Goal: Task Accomplishment & Management: Use online tool/utility

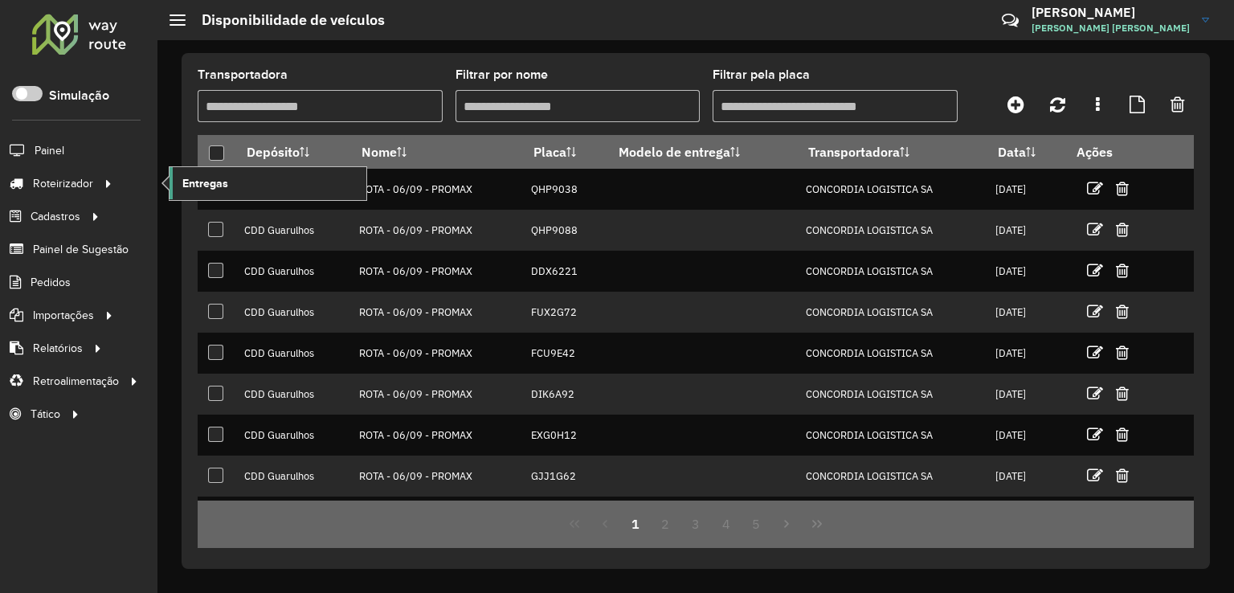
click at [225, 184] on span "Entregas" at bounding box center [205, 183] width 46 height 17
click at [245, 182] on link "Entregas" at bounding box center [268, 183] width 197 height 32
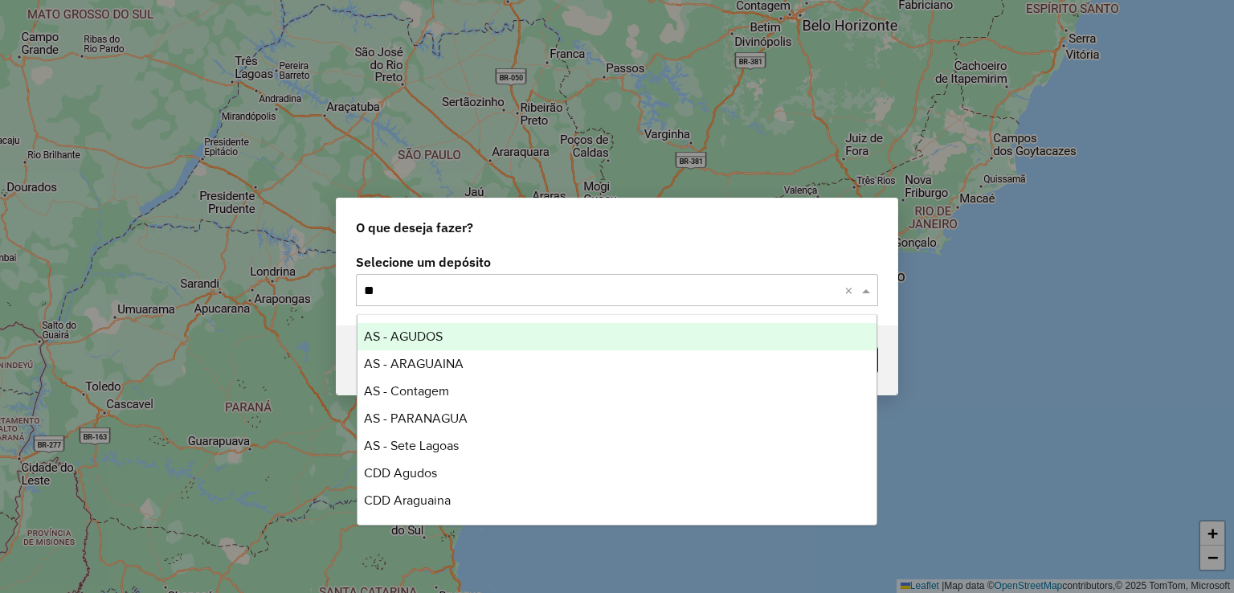
type input "***"
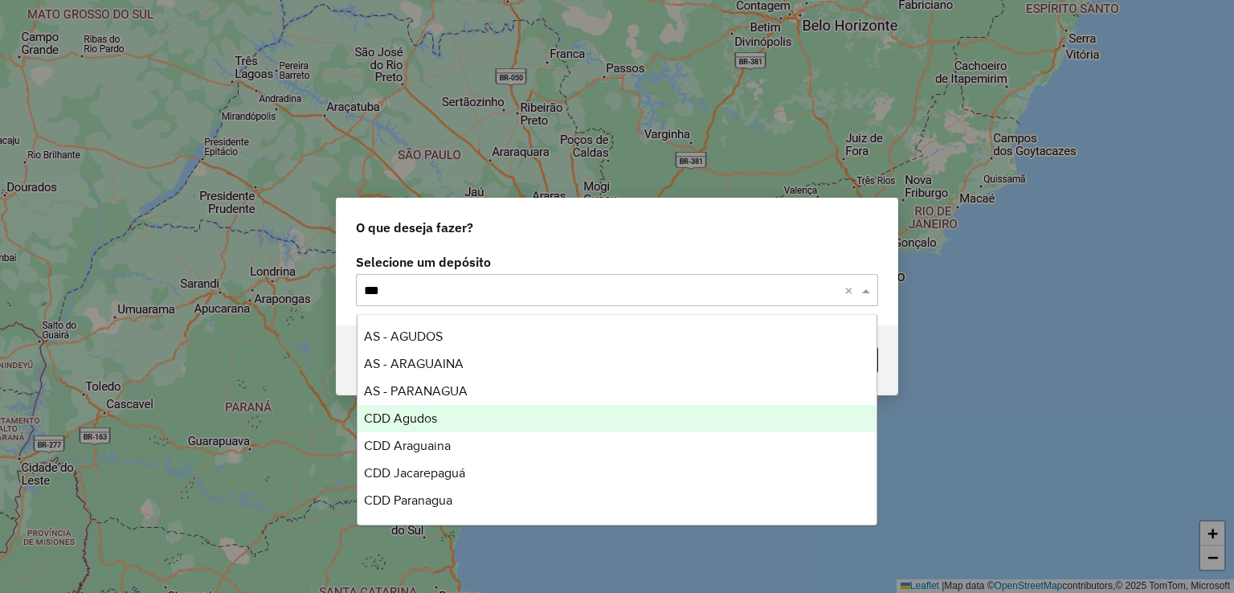
click at [413, 416] on span "CDD Agudos" at bounding box center [400, 418] width 73 height 14
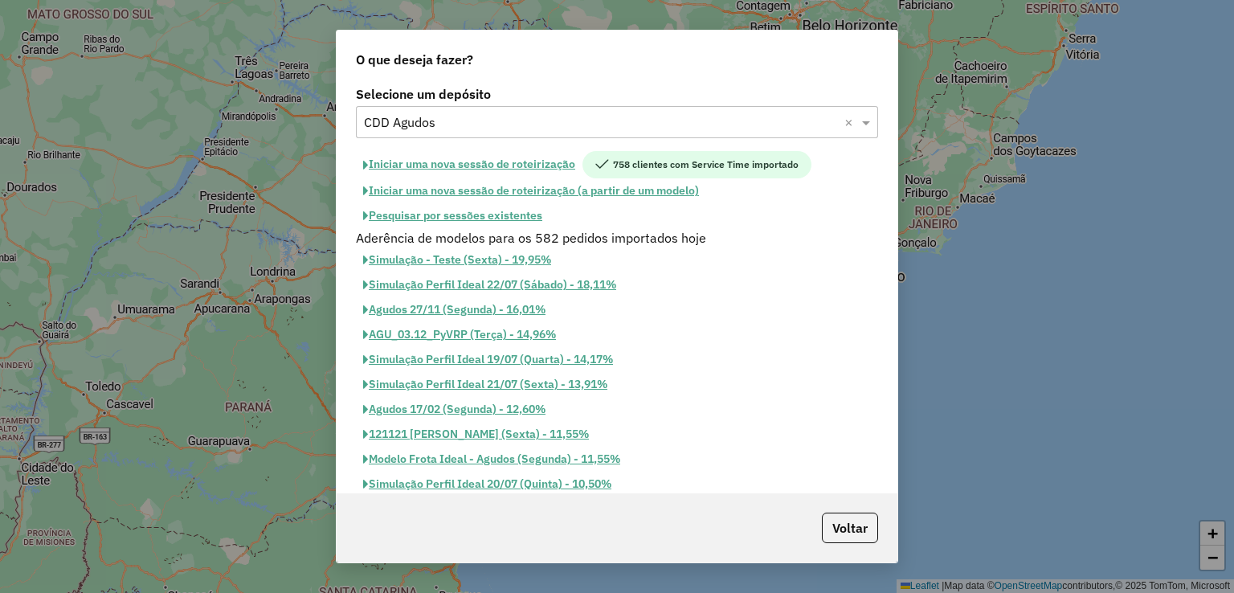
click at [517, 223] on button "Pesquisar por sessões existentes" at bounding box center [453, 215] width 194 height 25
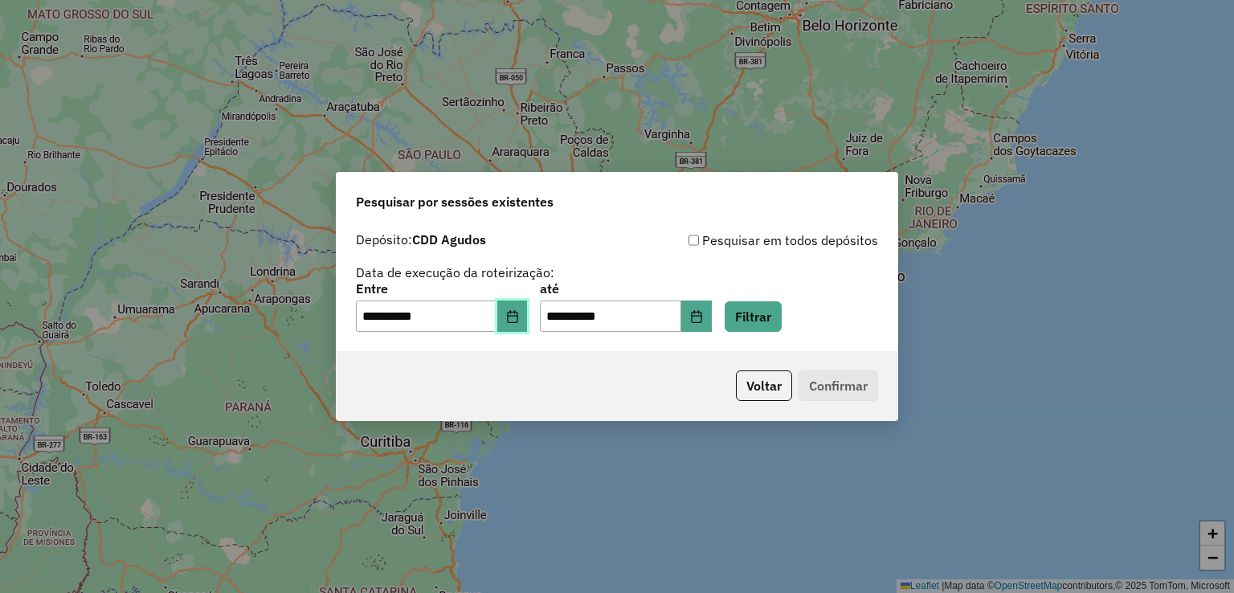
click at [519, 313] on icon "Choose Date" at bounding box center [512, 316] width 13 height 13
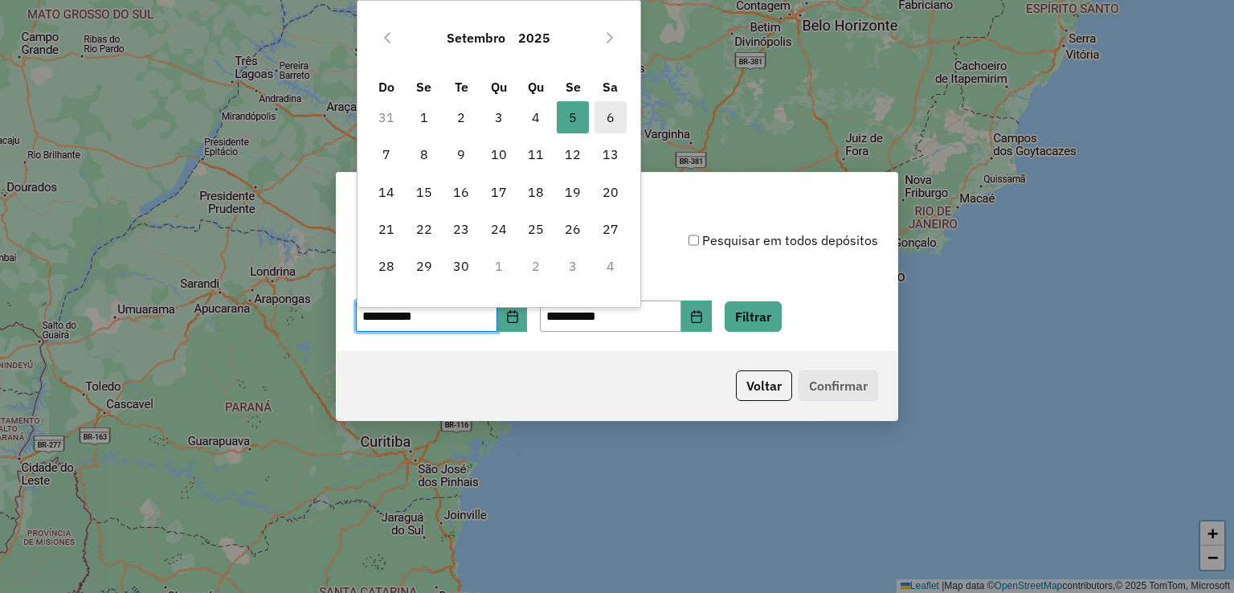
click at [607, 130] on span "6" at bounding box center [611, 117] width 32 height 32
type input "**********"
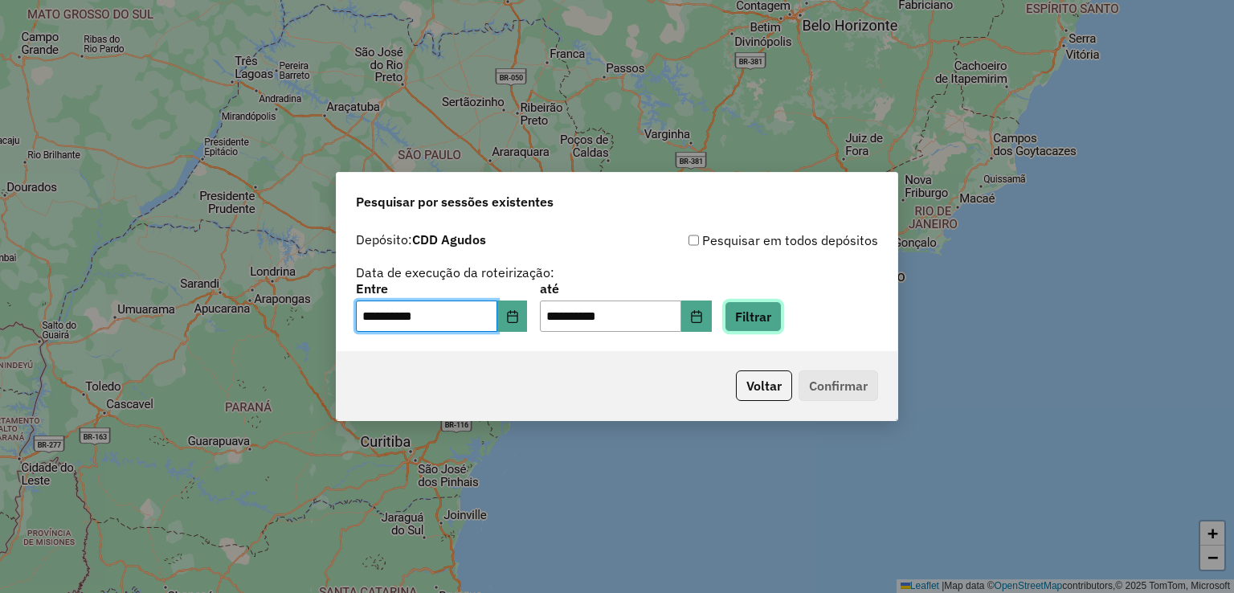
click at [771, 315] on button "Filtrar" at bounding box center [753, 316] width 57 height 31
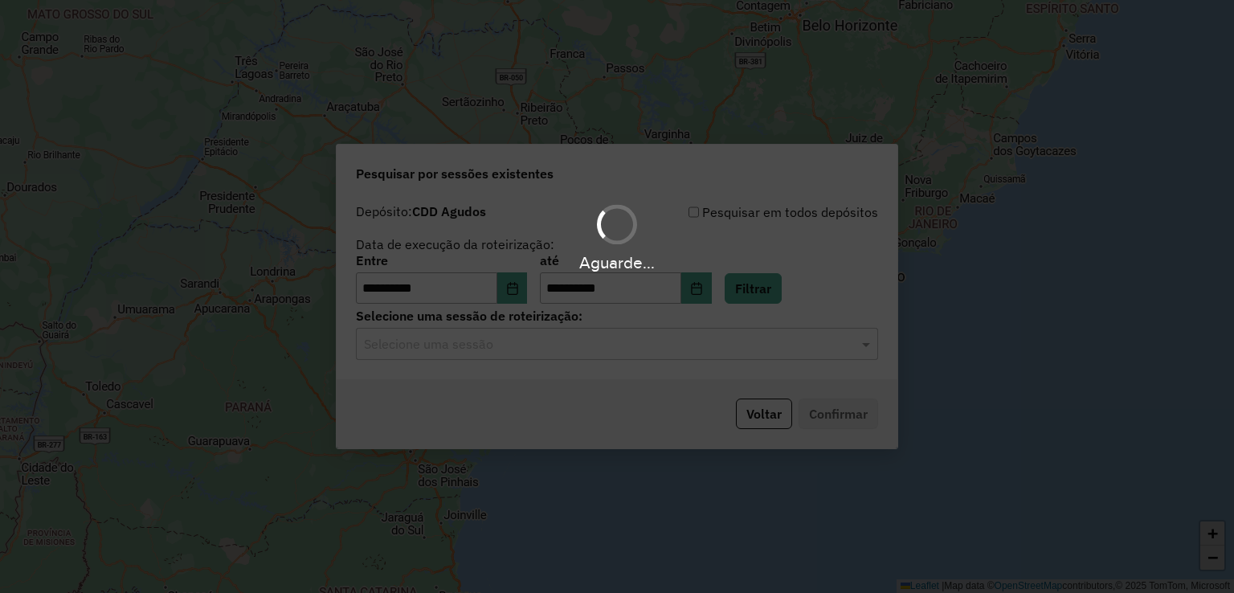
click at [423, 348] on input "text" at bounding box center [601, 344] width 474 height 19
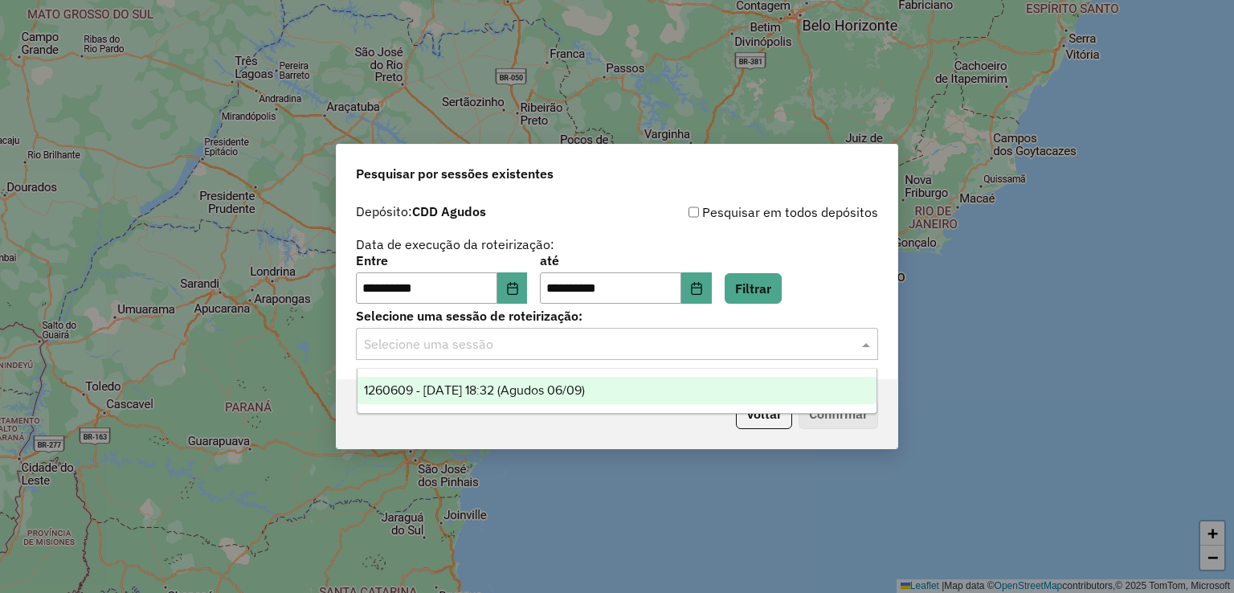
click at [558, 393] on span "1260609 - 06/09/2025 18:32 (Agudos 06/09)" at bounding box center [474, 390] width 221 height 14
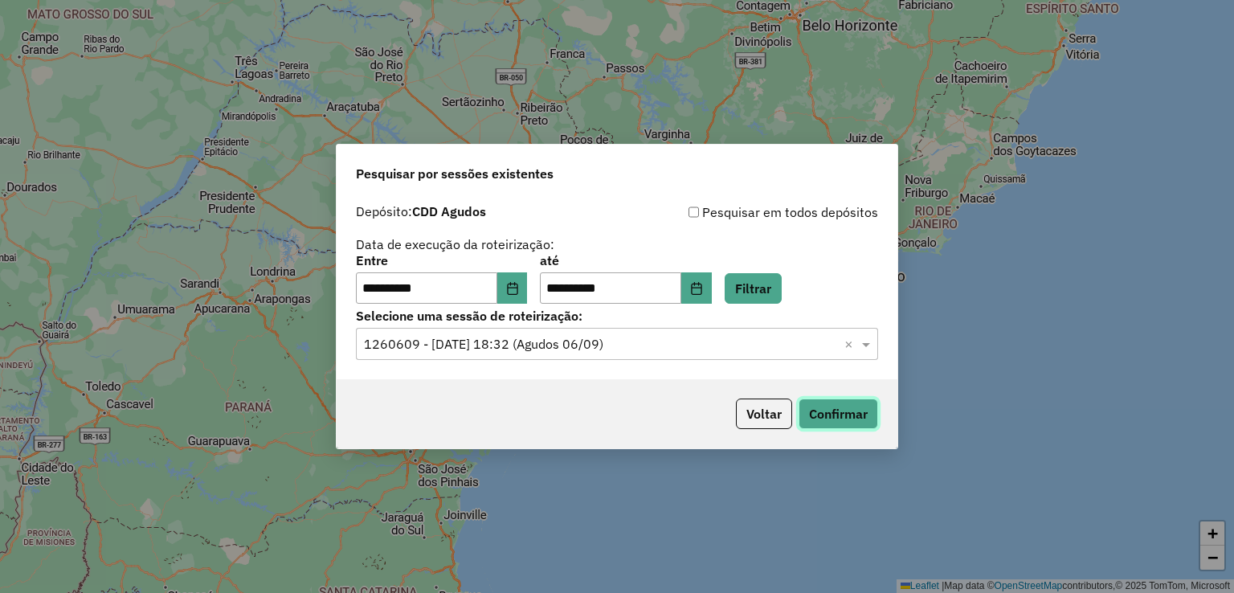
click at [829, 411] on button "Confirmar" at bounding box center [839, 414] width 80 height 31
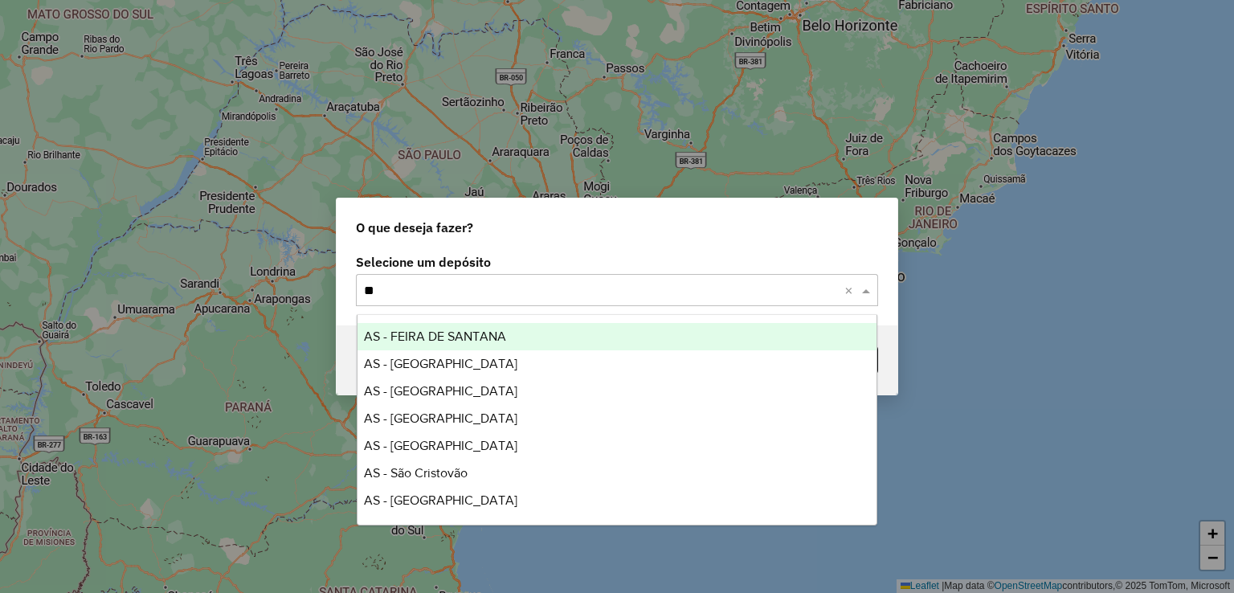
type input "***"
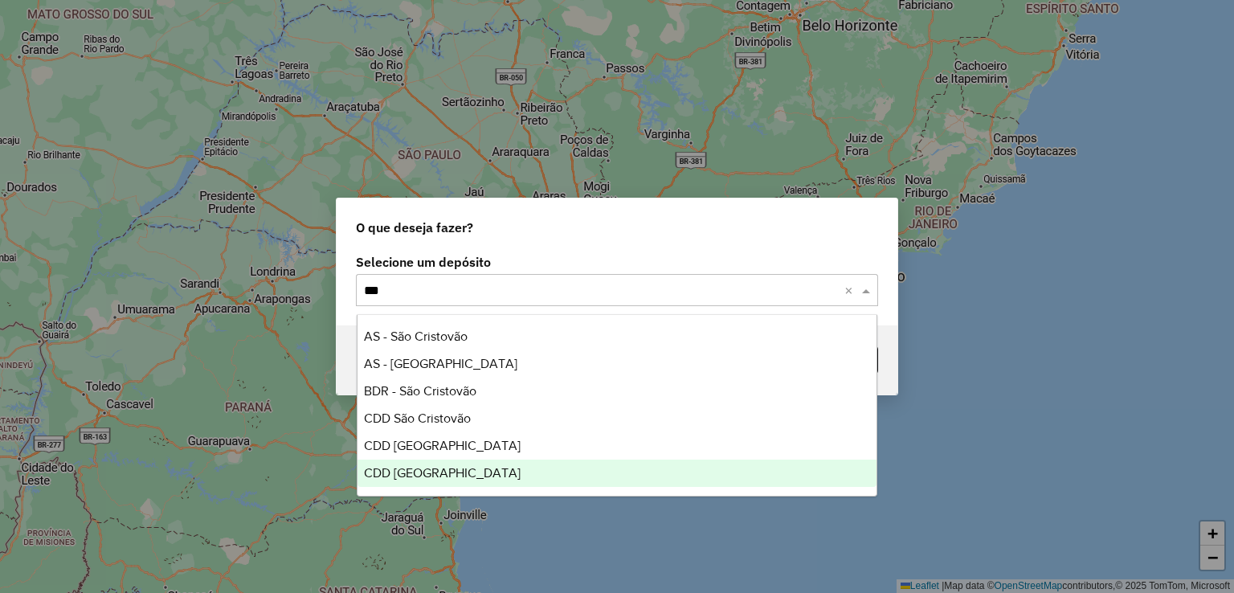
click at [465, 476] on div "CDD [GEOGRAPHIC_DATA]" at bounding box center [618, 473] width 520 height 27
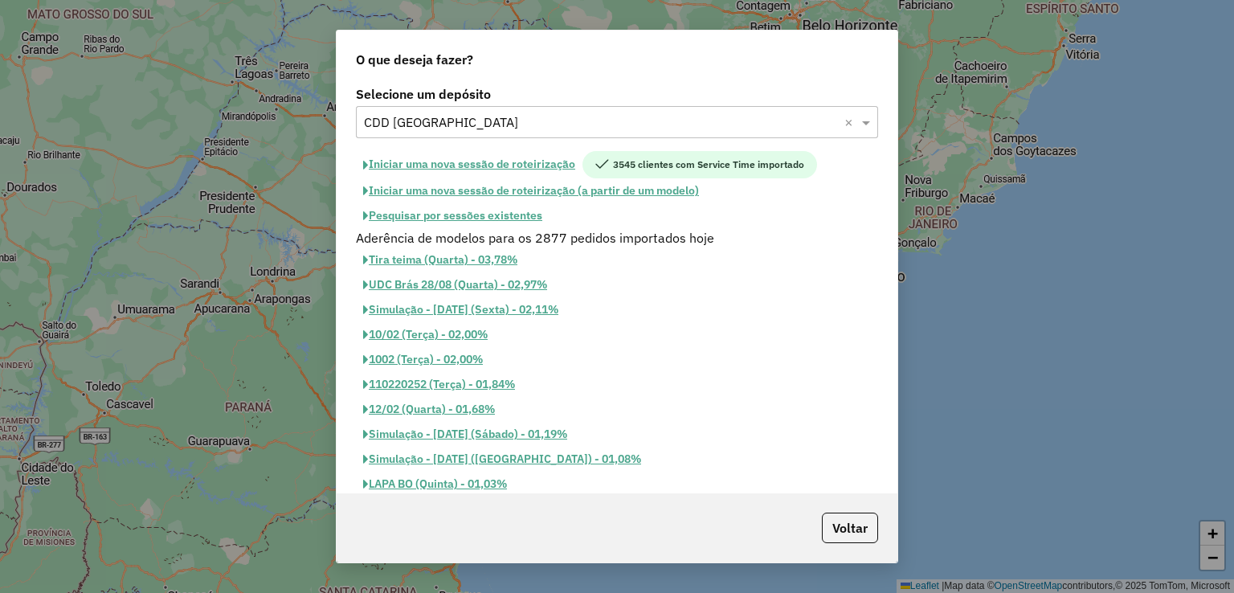
click at [521, 219] on button "Pesquisar por sessões existentes" at bounding box center [453, 215] width 194 height 25
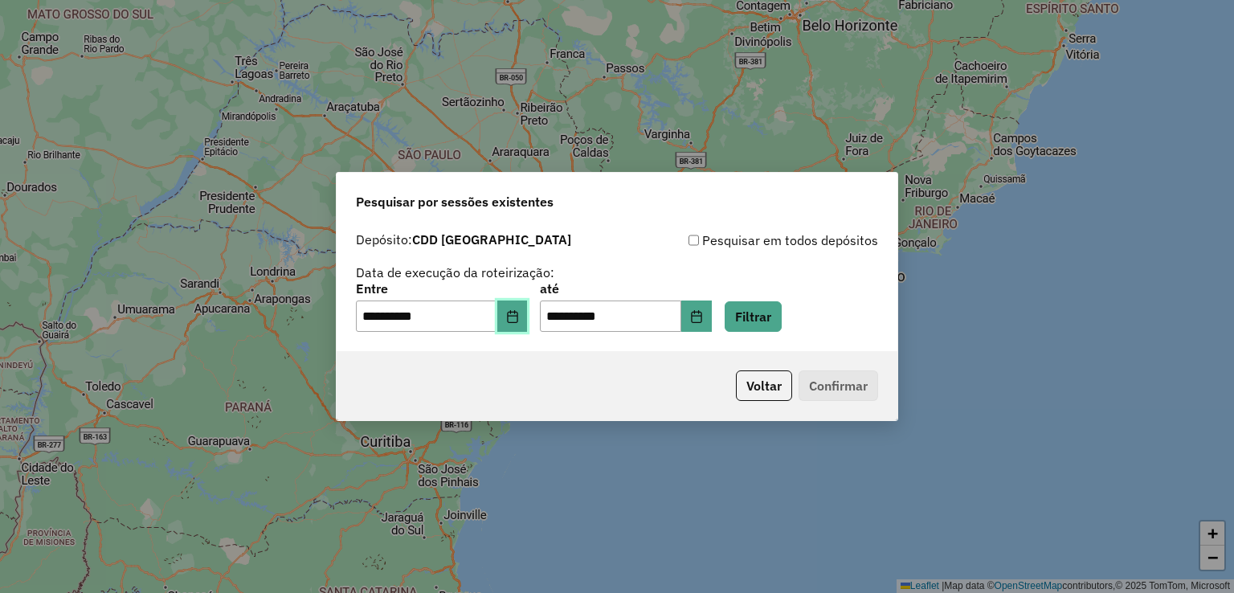
click at [519, 316] on icon "Choose Date" at bounding box center [512, 316] width 13 height 13
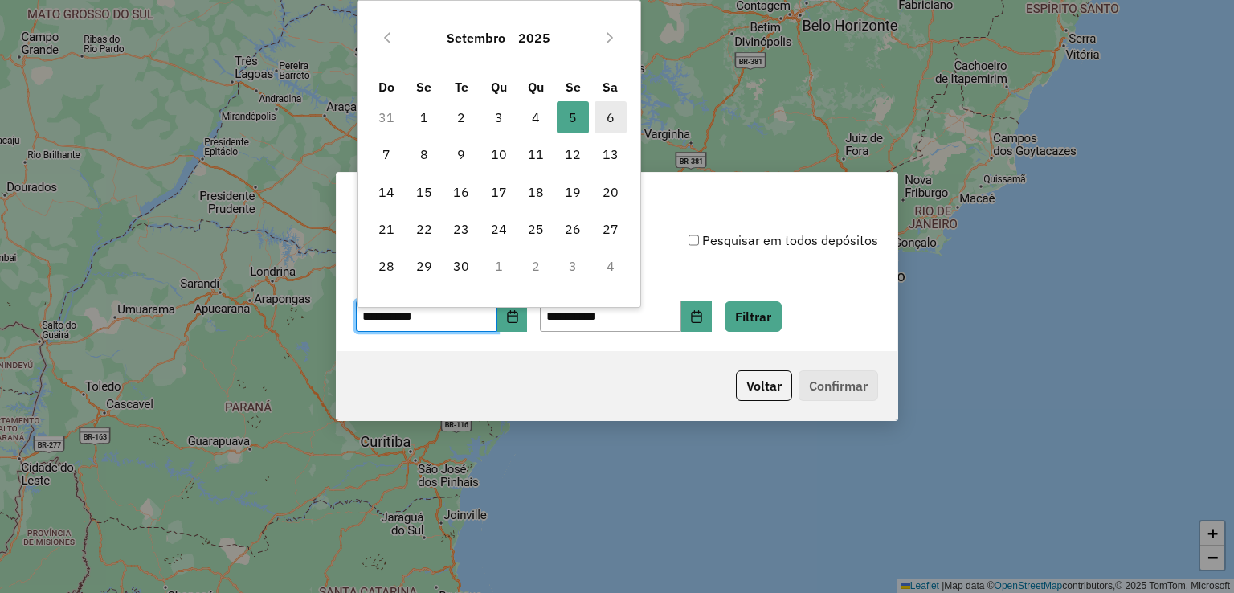
click at [603, 107] on span "6" at bounding box center [611, 117] width 32 height 32
type input "**********"
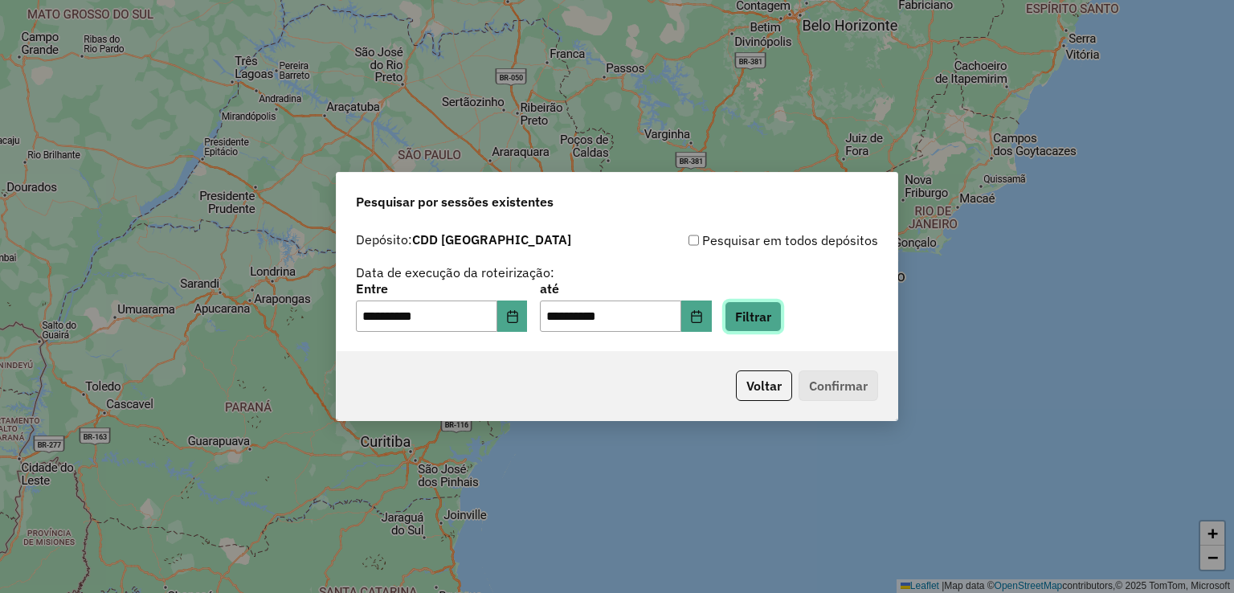
click at [758, 307] on button "Filtrar" at bounding box center [753, 316] width 57 height 31
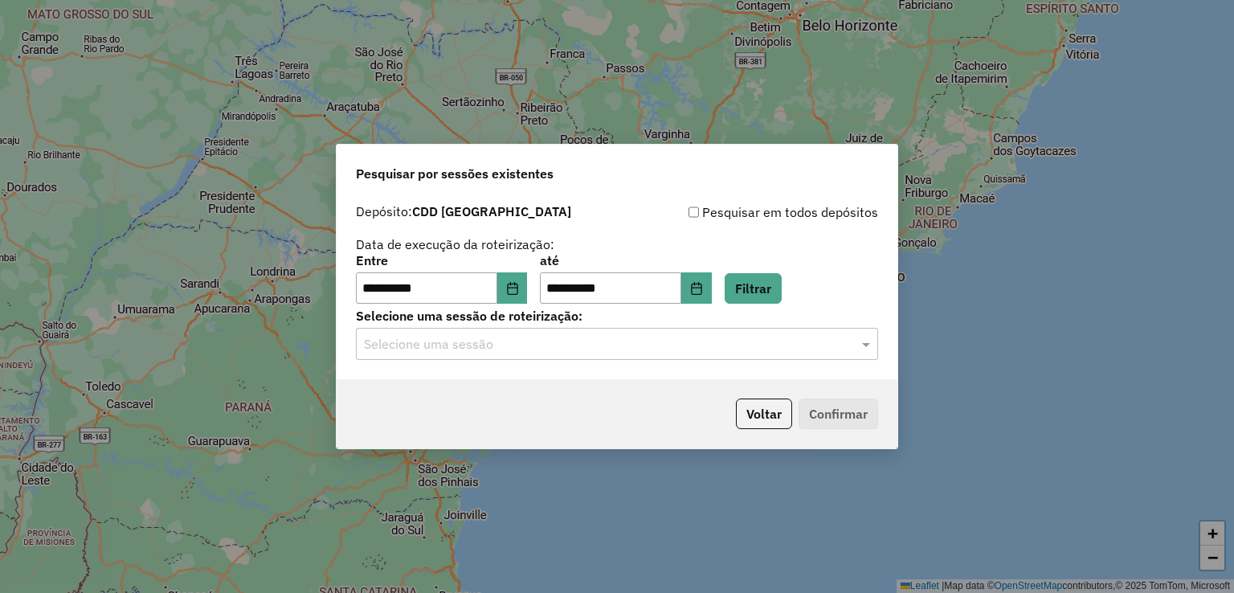
click at [453, 347] on input "text" at bounding box center [601, 344] width 474 height 19
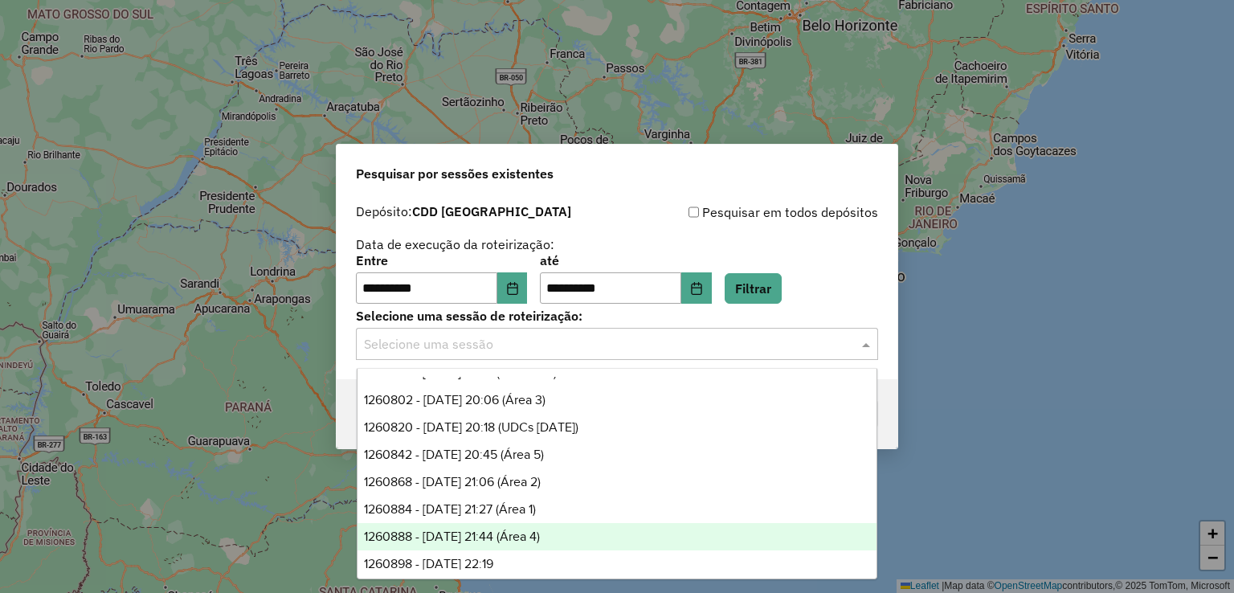
scroll to position [26, 0]
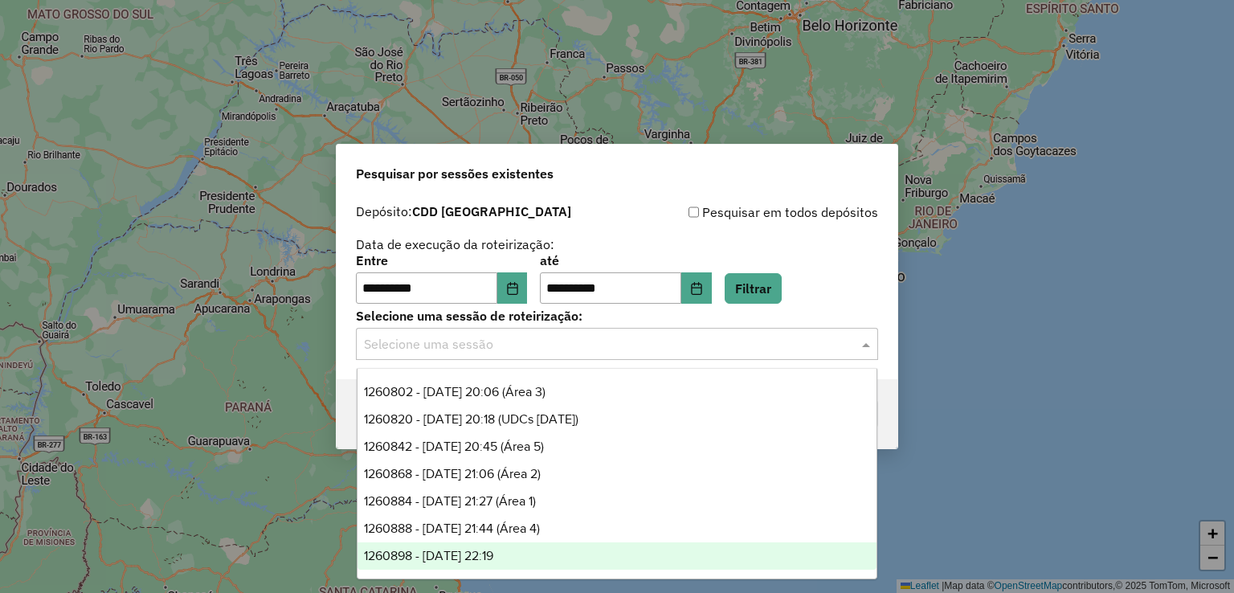
click at [565, 554] on div "1260898 - 06/09/2025 22:19" at bounding box center [618, 555] width 520 height 27
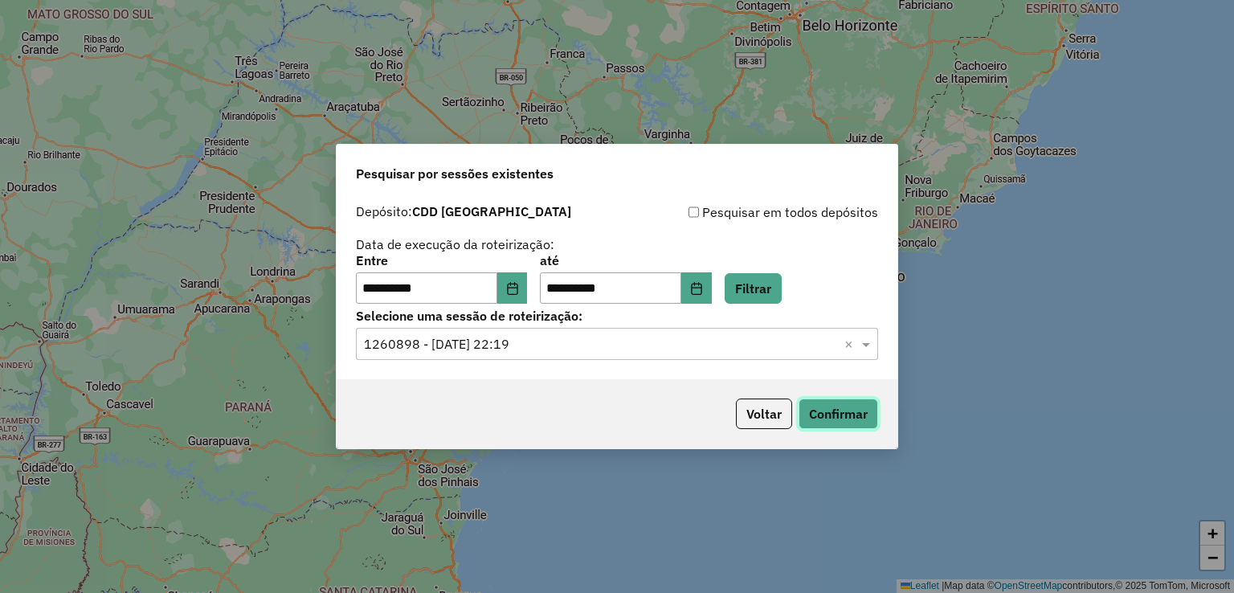
click at [832, 410] on button "Confirmar" at bounding box center [839, 414] width 80 height 31
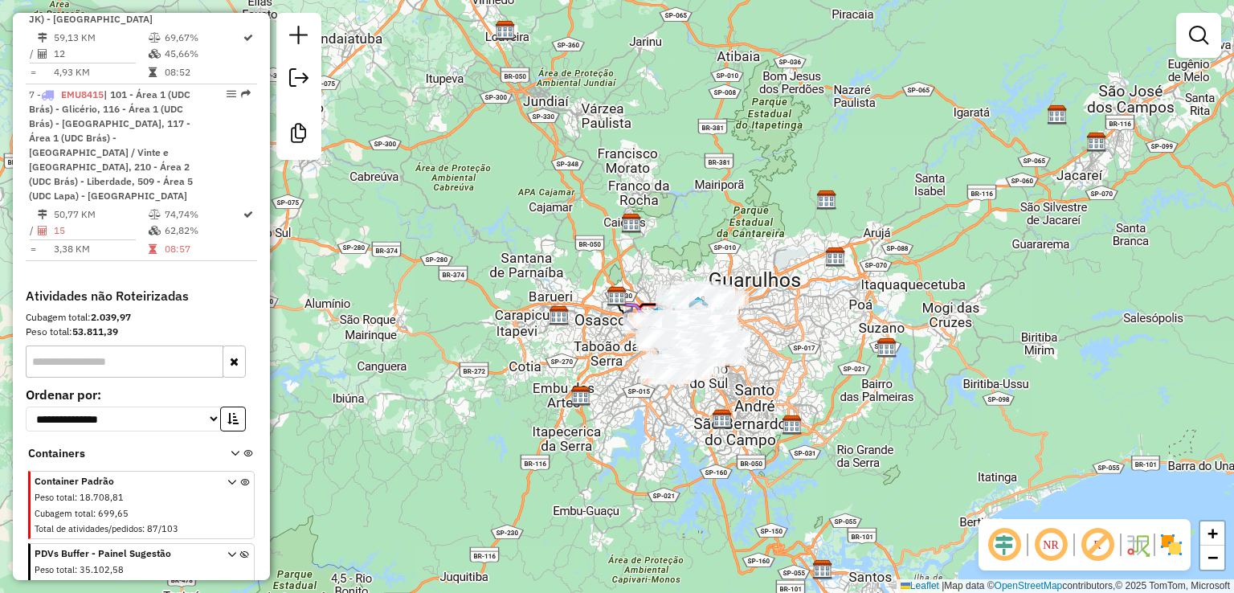
scroll to position [1216, 0]
